Goal: Transaction & Acquisition: Download file/media

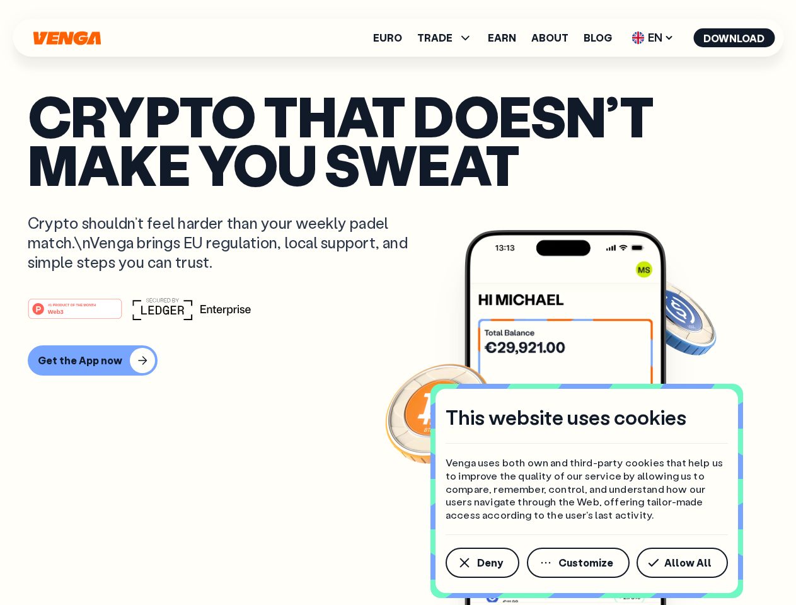
click at [398, 303] on div "#1 PRODUCT OF THE MONTH Web3" at bounding box center [398, 309] width 741 height 23
click at [482, 563] on span "Deny" at bounding box center [490, 563] width 26 height 10
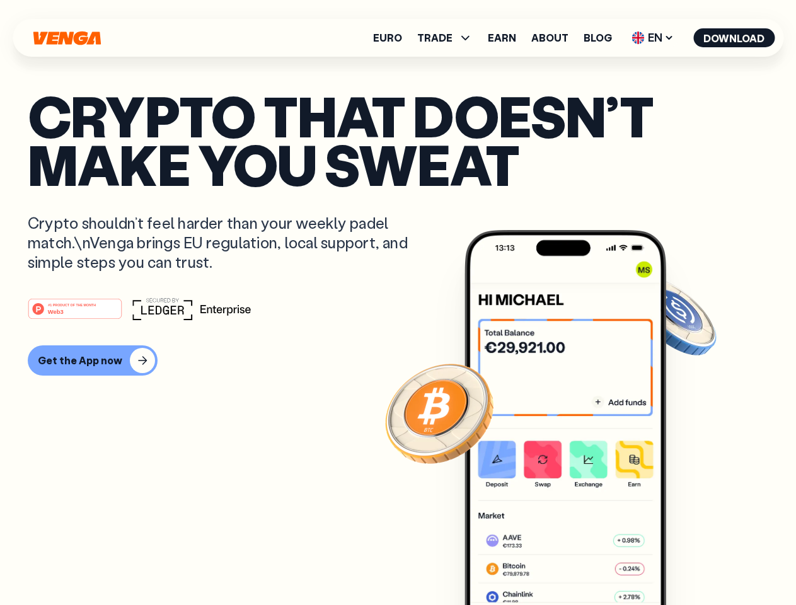
click at [579, 563] on img at bounding box center [566, 441] width 202 height 422
click at [685, 563] on article "Crypto that doesn’t make you sweat Crypto shouldn’t feel harder than your weekl…" at bounding box center [398, 327] width 741 height 473
click at [449, 38] on span "TRADE" at bounding box center [434, 38] width 35 height 10
click at [653, 38] on span "EN" at bounding box center [652, 38] width 51 height 20
click at [735, 38] on button "Download" at bounding box center [734, 37] width 81 height 19
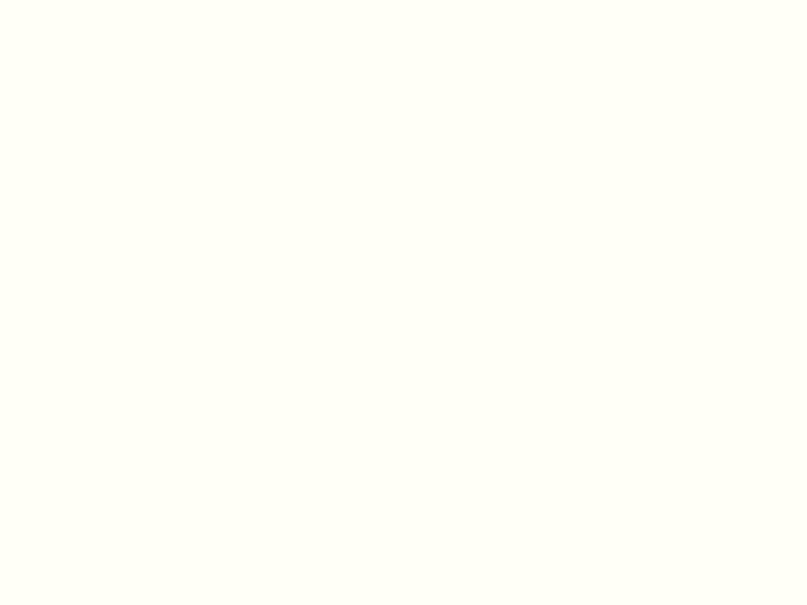
click at [398, 0] on html "This website uses cookies Venga uses both own and third-party cookies that help…" at bounding box center [403, 0] width 807 height 0
click at [91, 0] on html "This website uses cookies Venga uses both own and third-party cookies that help…" at bounding box center [403, 0] width 807 height 0
click at [77, 0] on html "This website uses cookies Venga uses both own and third-party cookies that help…" at bounding box center [403, 0] width 807 height 0
